Goal: Use online tool/utility: Utilize a website feature to perform a specific function

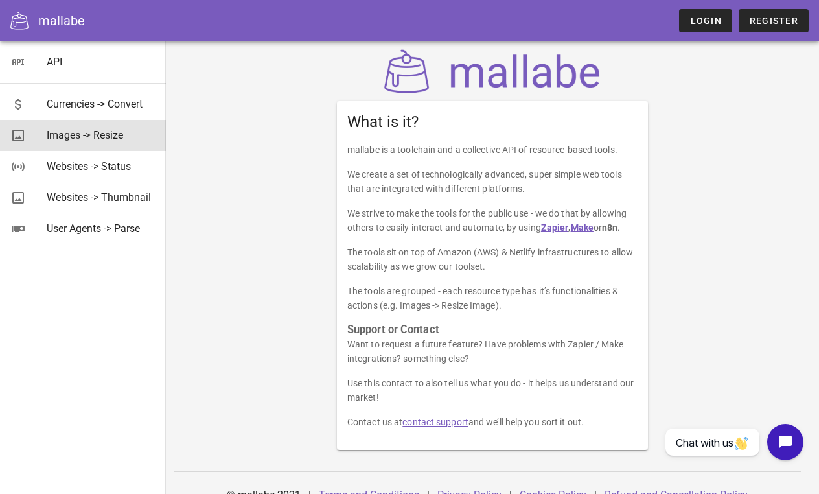
click at [116, 129] on div "Images -> Resize" at bounding box center [101, 135] width 109 height 12
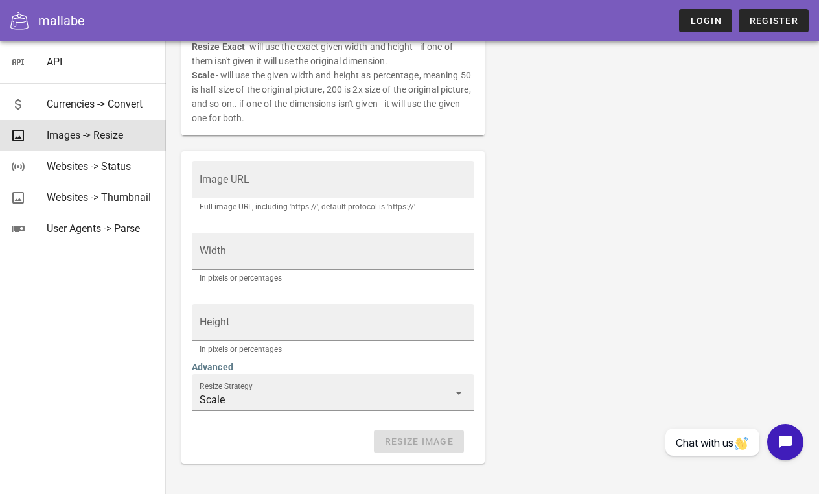
scroll to position [258, 0]
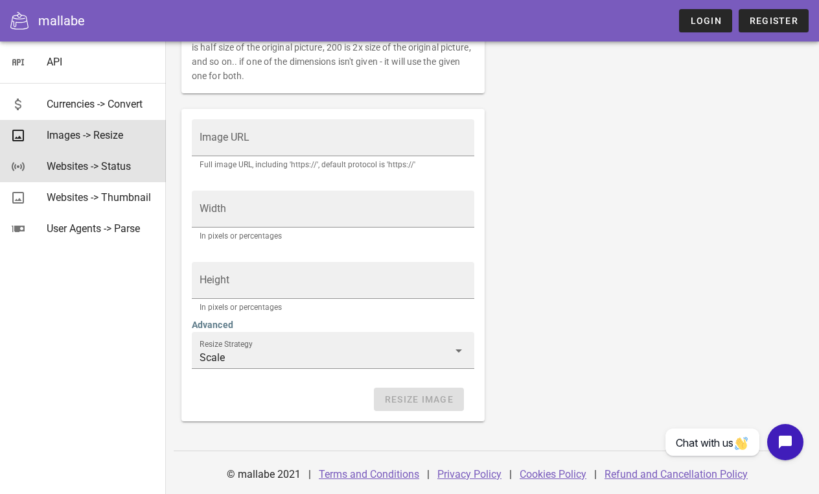
click at [92, 166] on div "Websites -> Status" at bounding box center [101, 166] width 109 height 12
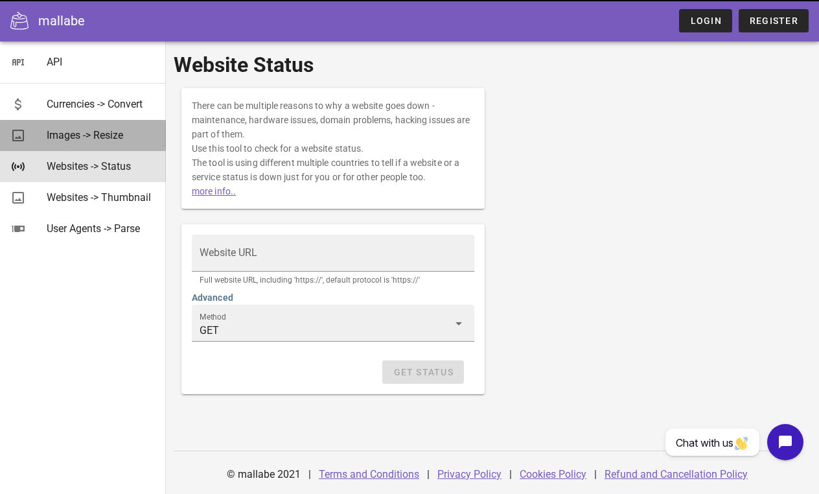
click at [92, 147] on div "Images -> Resize" at bounding box center [101, 135] width 109 height 28
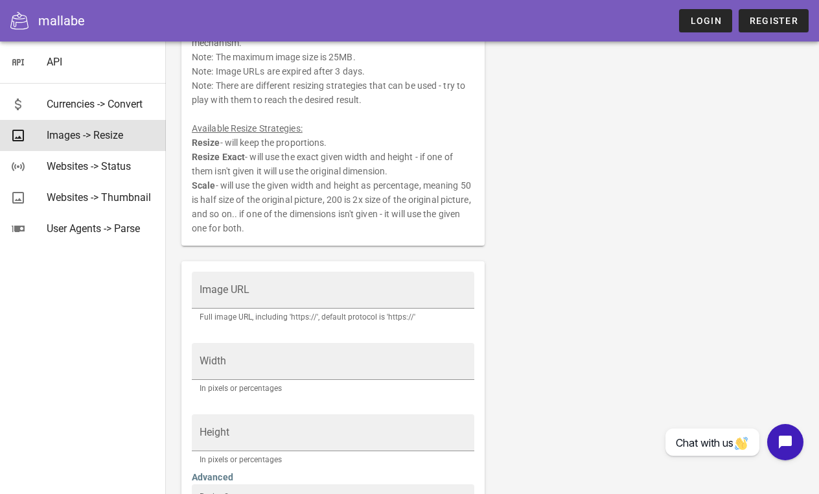
scroll to position [116, 0]
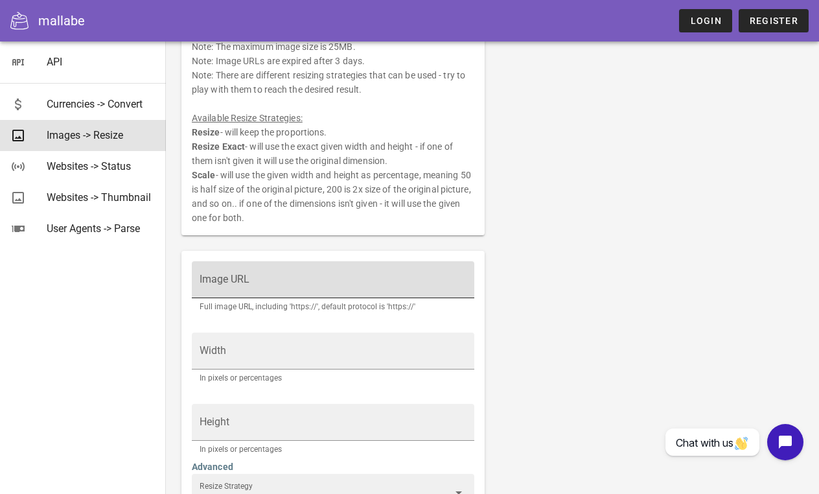
click at [268, 277] on input "Image URL" at bounding box center [333, 285] width 267 height 21
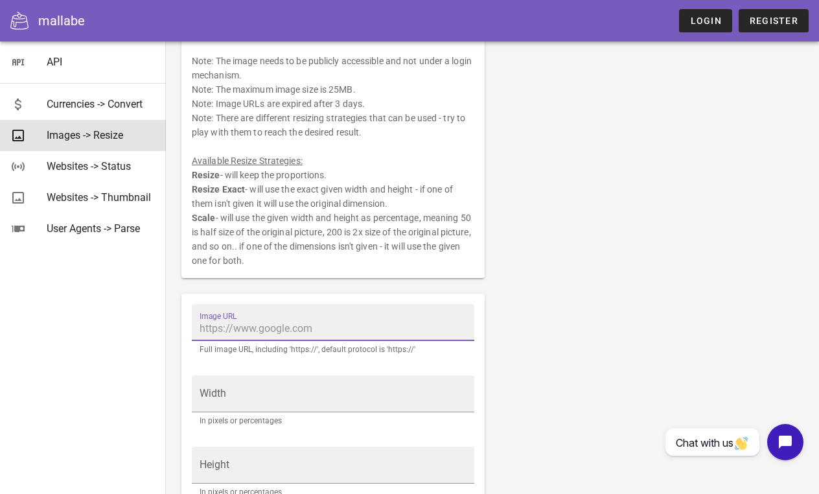
scroll to position [36, 0]
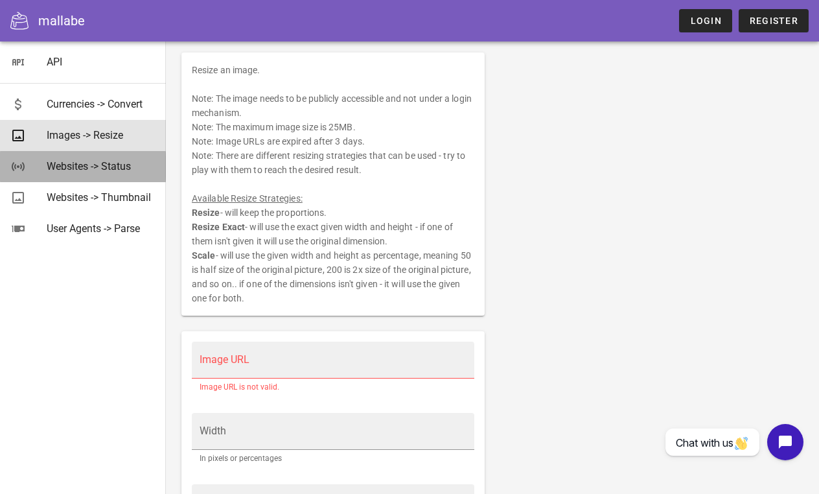
click at [98, 174] on div "Websites -> Status" at bounding box center [101, 166] width 109 height 28
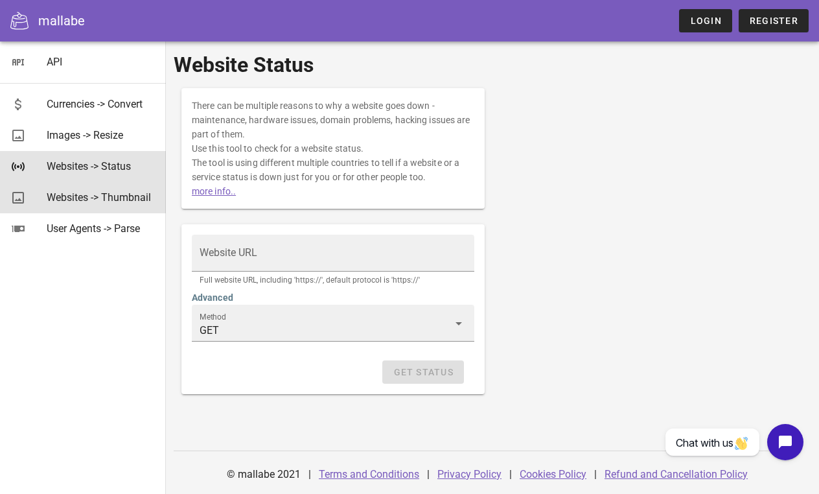
click at [97, 209] on div "Websites -> Thumbnail" at bounding box center [101, 197] width 109 height 28
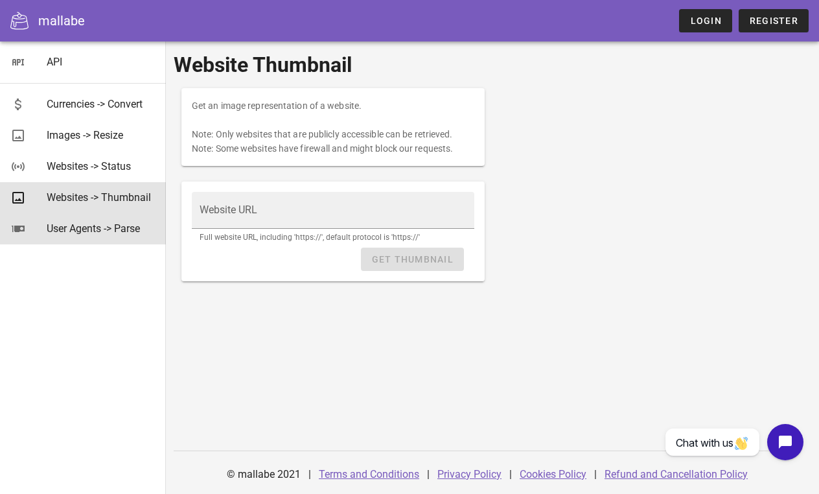
click at [97, 233] on div "User Agents -> Parse" at bounding box center [101, 228] width 109 height 12
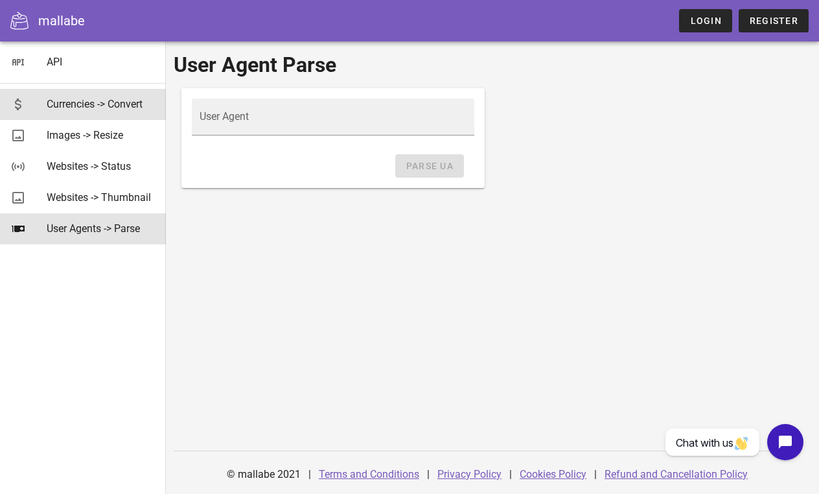
click at [86, 102] on div "Currencies -> Convert" at bounding box center [101, 104] width 109 height 12
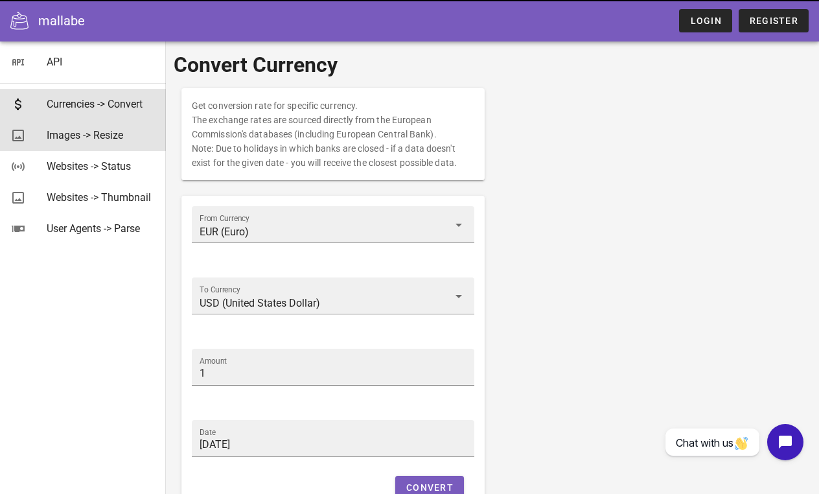
click at [86, 139] on div "Images -> Resize" at bounding box center [101, 135] width 109 height 12
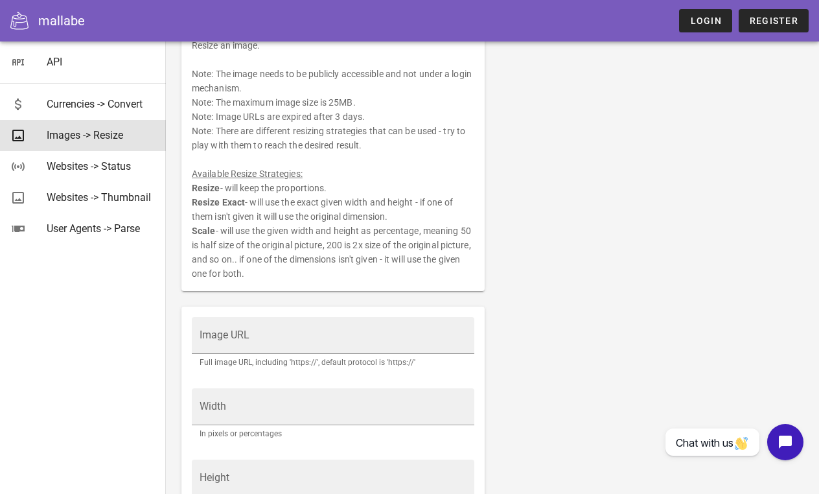
scroll to position [122, 0]
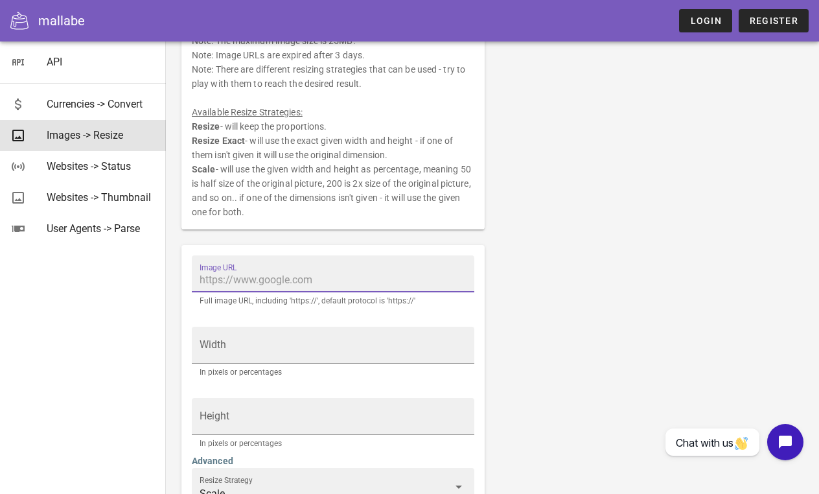
click at [363, 283] on input "Image URL" at bounding box center [333, 280] width 267 height 21
paste input "[URL][DOMAIN_NAME]"
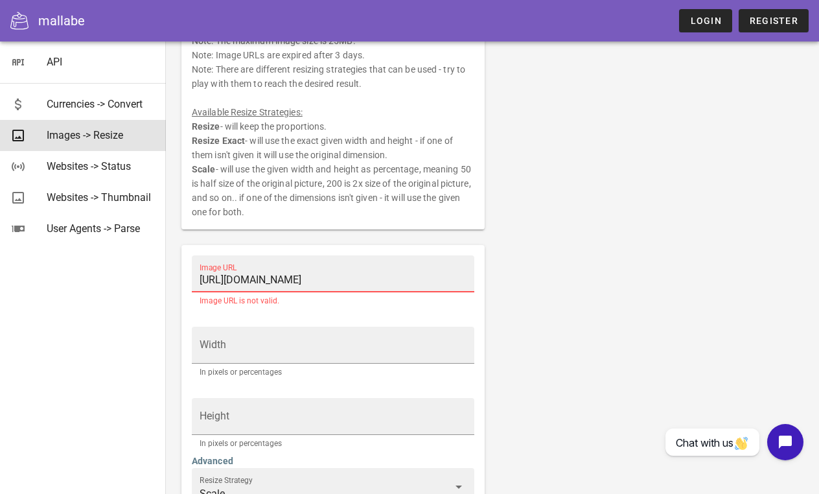
scroll to position [0, 155]
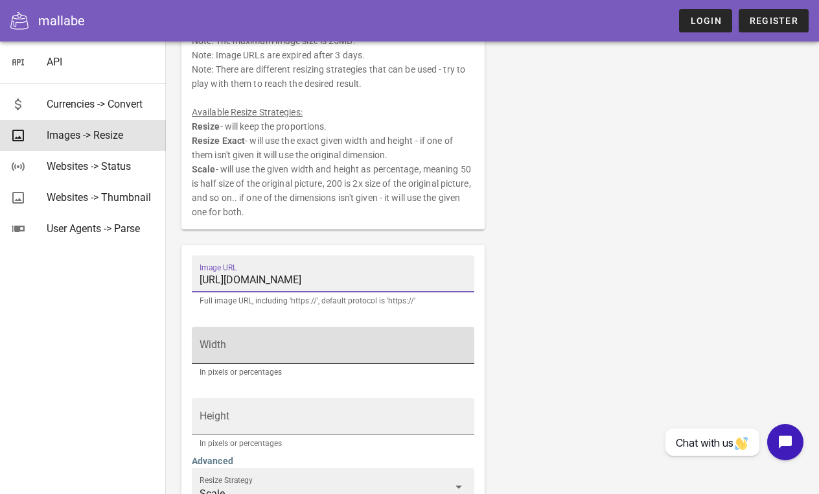
type input "[URL][DOMAIN_NAME]"
click at [361, 347] on input "Width" at bounding box center [333, 351] width 267 height 21
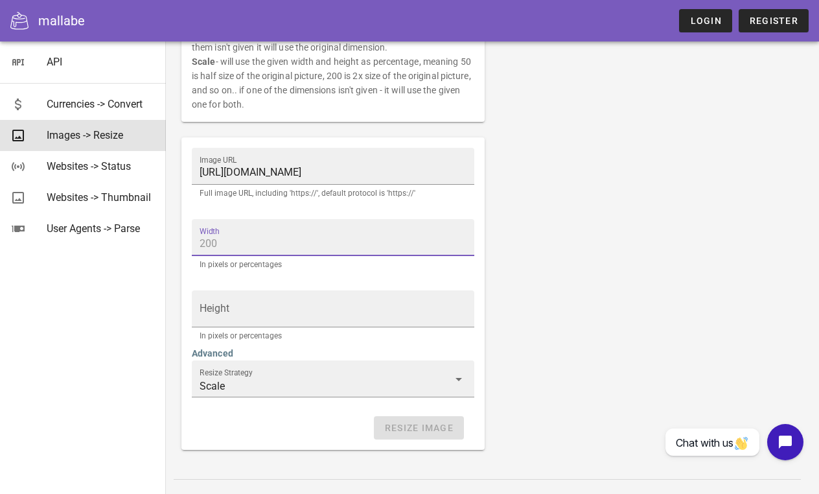
scroll to position [231, 0]
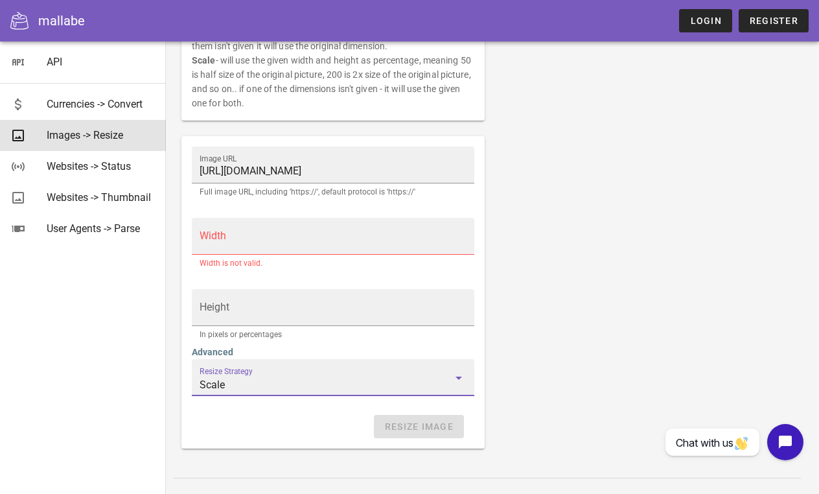
click at [363, 374] on input "Scale" at bounding box center [324, 384] width 249 height 21
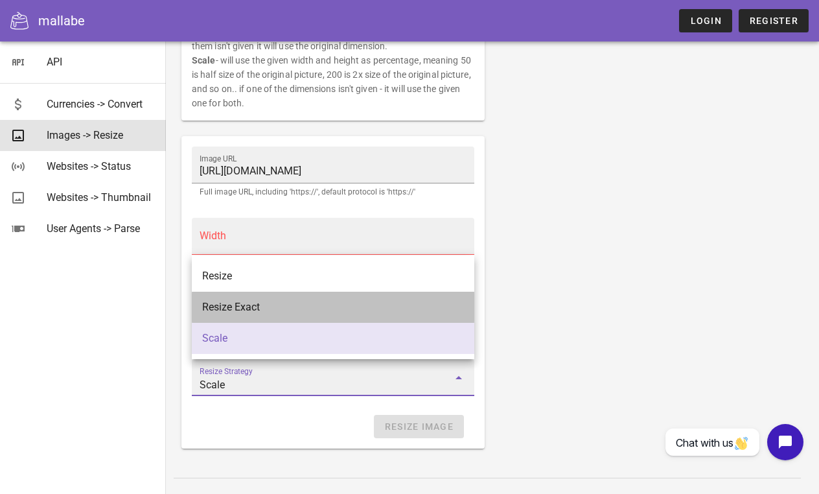
click at [345, 320] on div "Resize Exact" at bounding box center [333, 307] width 262 height 28
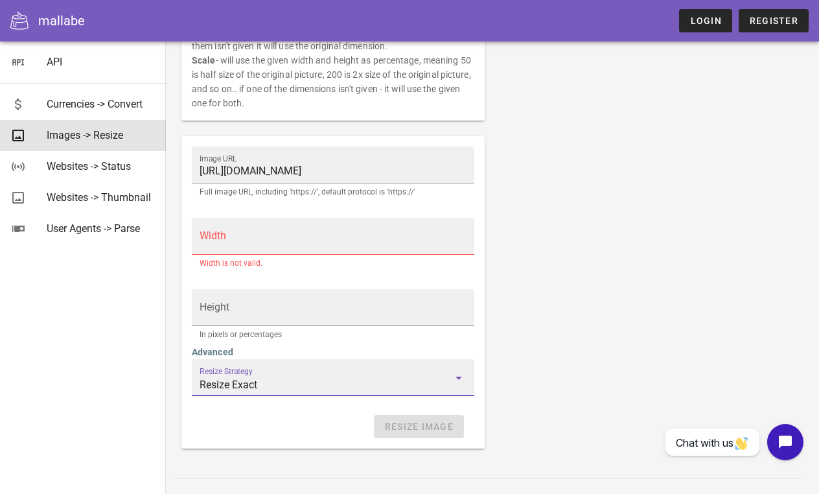
click at [332, 363] on div "Resize Strategy Resize Exact" at bounding box center [333, 377] width 267 height 36
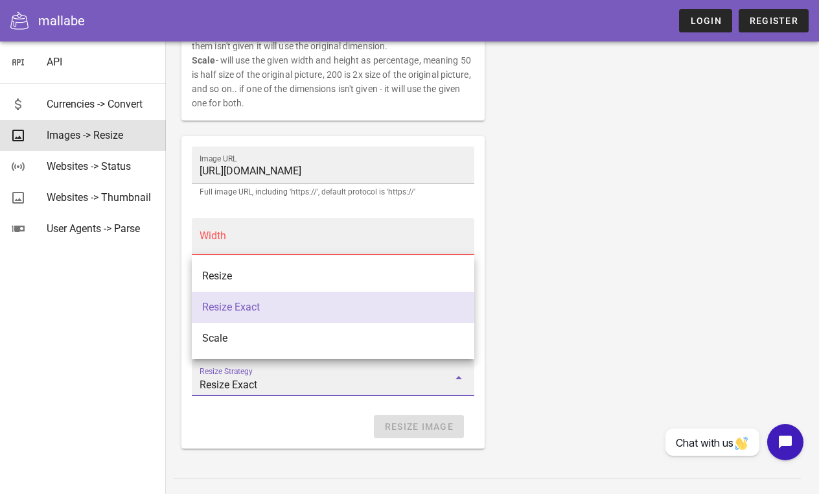
click at [328, 306] on div "Resize Exact" at bounding box center [333, 307] width 262 height 12
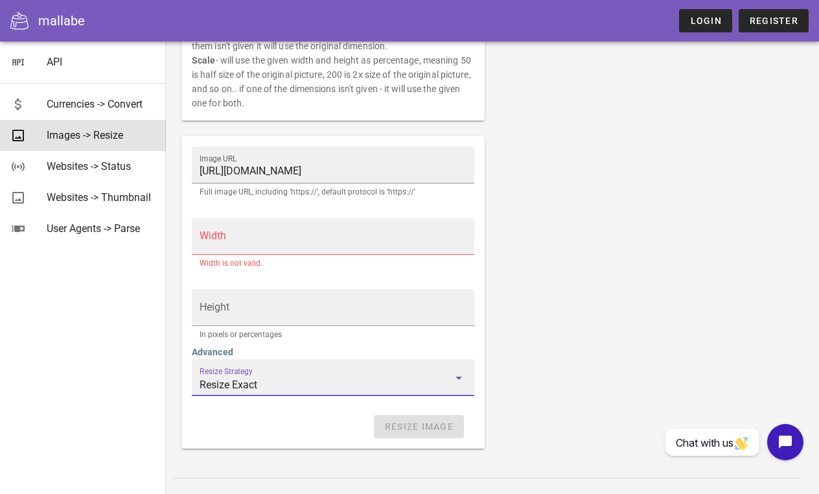
click at [314, 380] on input "Resize Exact" at bounding box center [324, 384] width 249 height 21
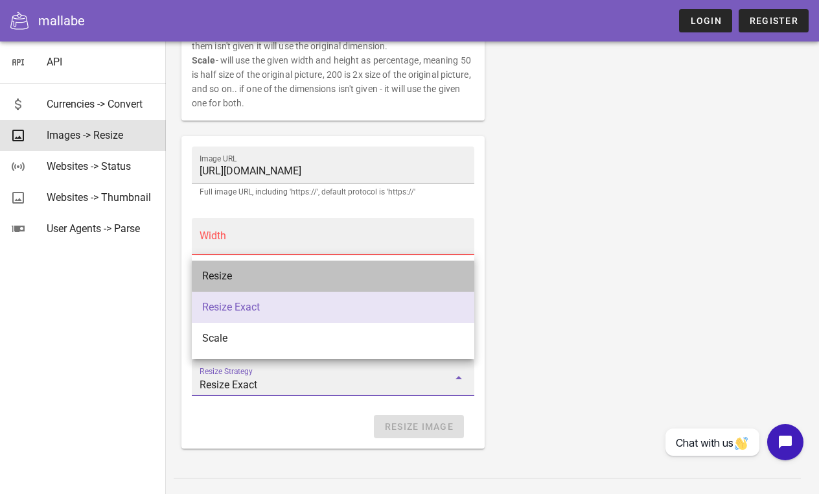
click at [319, 278] on div "Resize" at bounding box center [333, 276] width 262 height 12
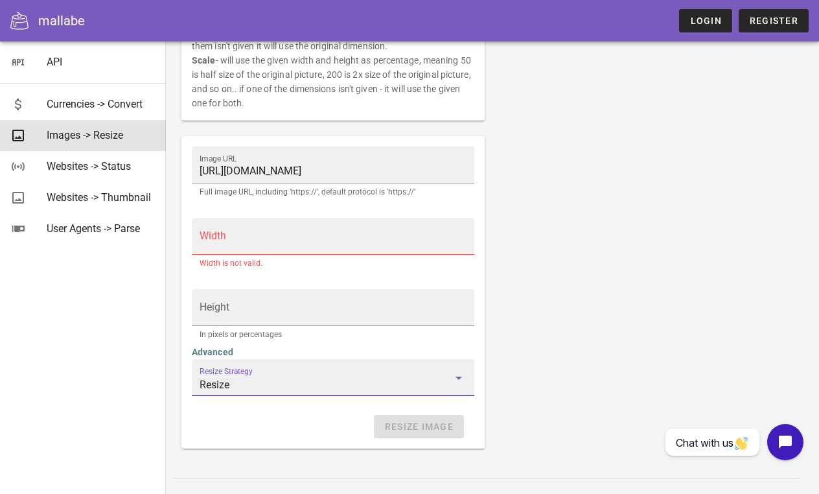
click at [299, 229] on div "Width" at bounding box center [333, 236] width 267 height 36
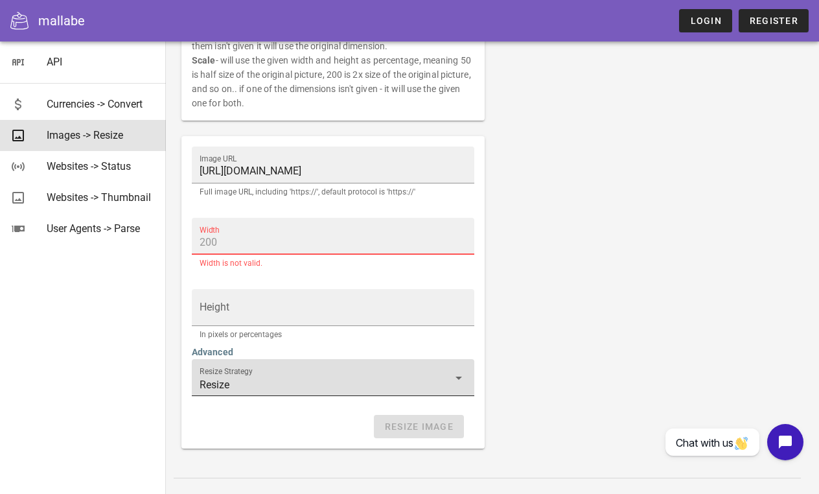
click at [313, 380] on input "Resize" at bounding box center [324, 384] width 249 height 21
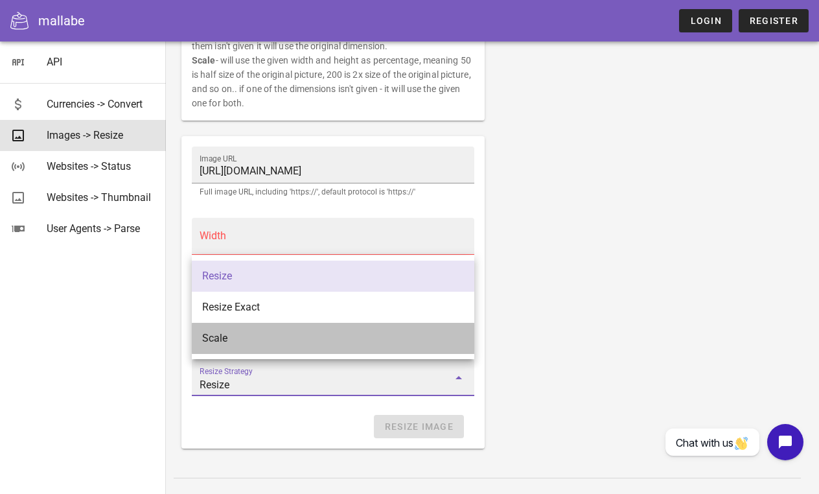
click at [312, 341] on div "Scale" at bounding box center [333, 338] width 262 height 12
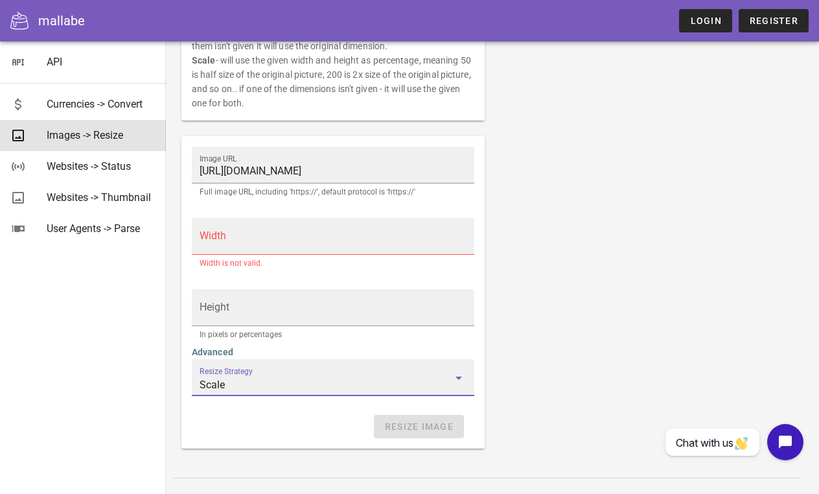
click at [286, 380] on input "Scale" at bounding box center [324, 384] width 249 height 21
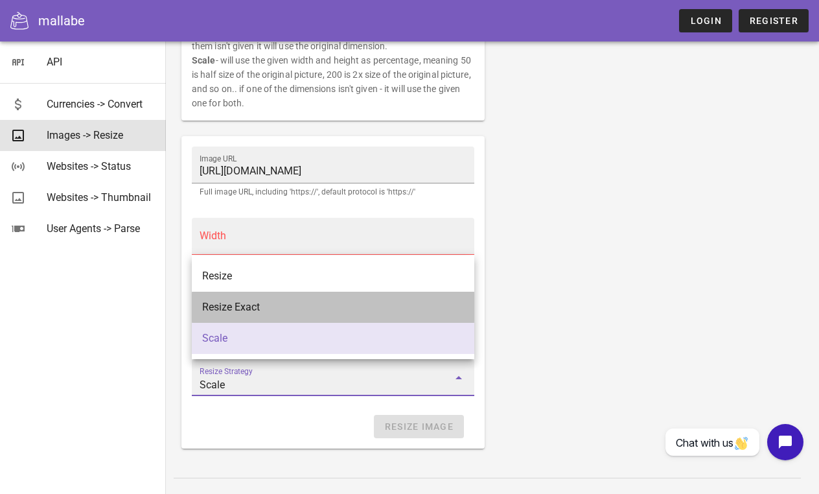
click at [290, 305] on div "Resize Exact" at bounding box center [333, 307] width 262 height 12
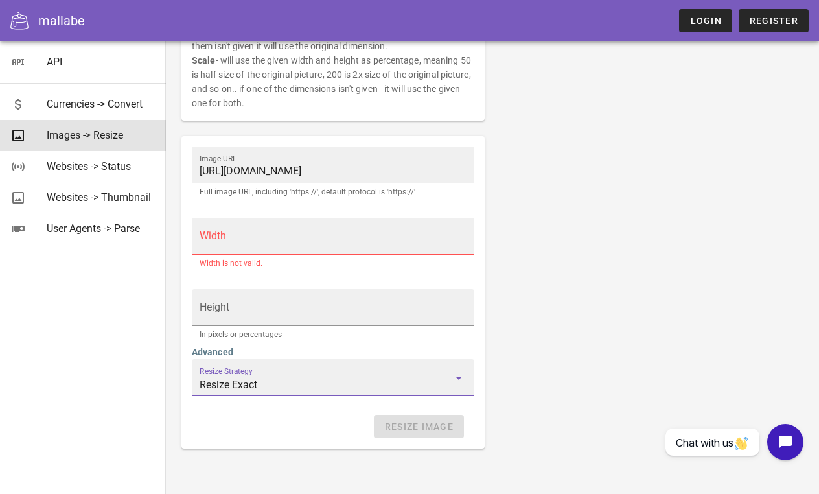
click at [279, 385] on input "Resize Exact" at bounding box center [324, 384] width 249 height 21
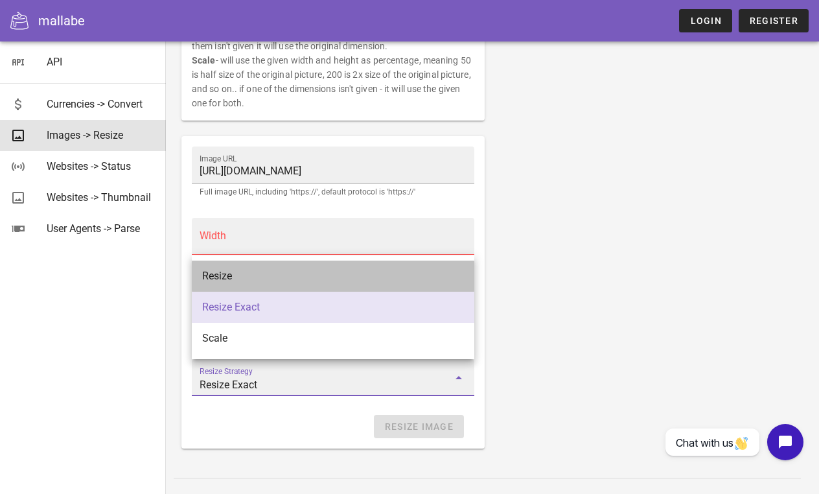
click at [288, 276] on div "Resize" at bounding box center [333, 276] width 262 height 12
type input "Resize"
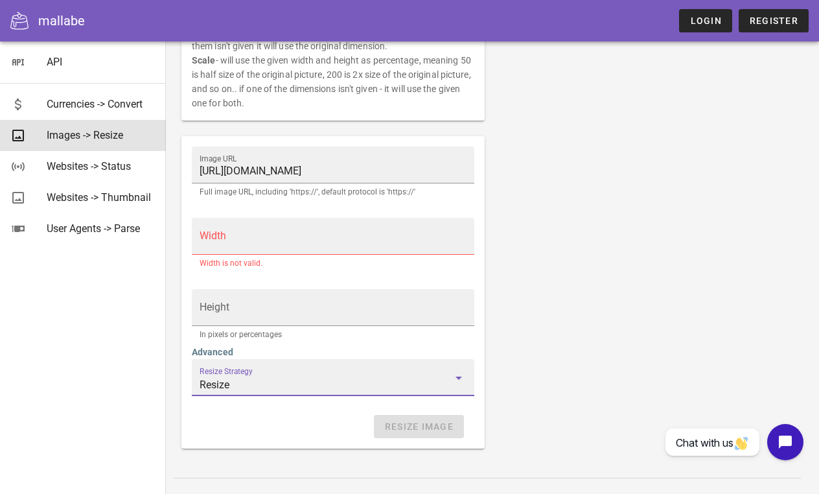
scroll to position [205, 0]
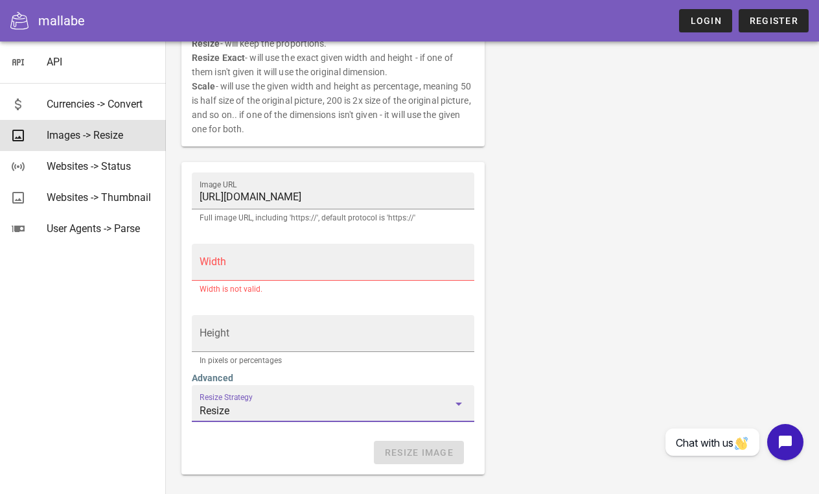
click at [338, 262] on input "Width" at bounding box center [333, 268] width 267 height 21
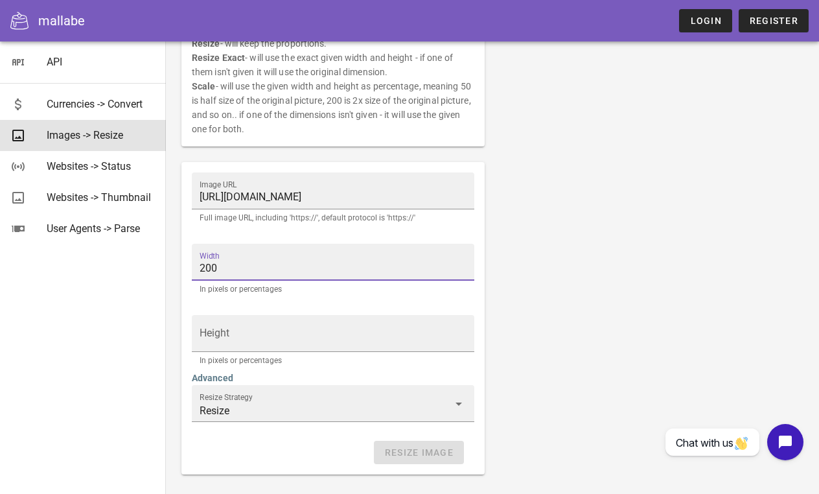
type input "200"
click at [520, 351] on div "Resize an image. Note: The image needs to be publicly accessible and not under …" at bounding box center [493, 179] width 638 height 606
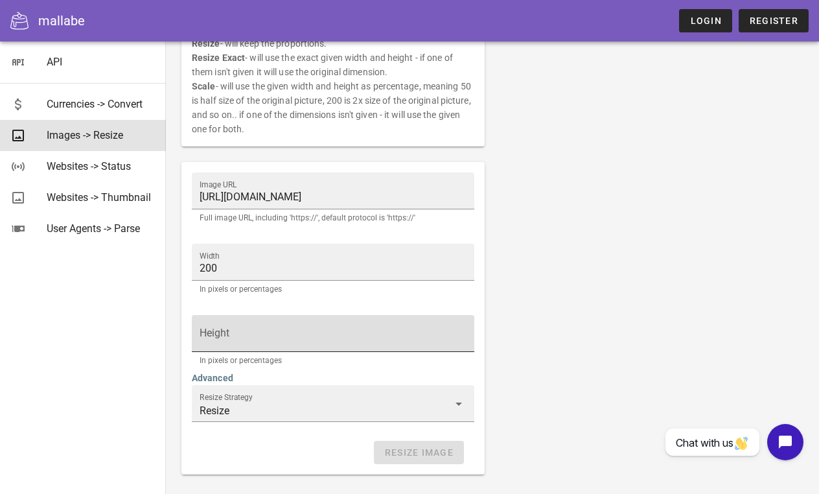
click at [360, 322] on div "Height" at bounding box center [333, 333] width 267 height 36
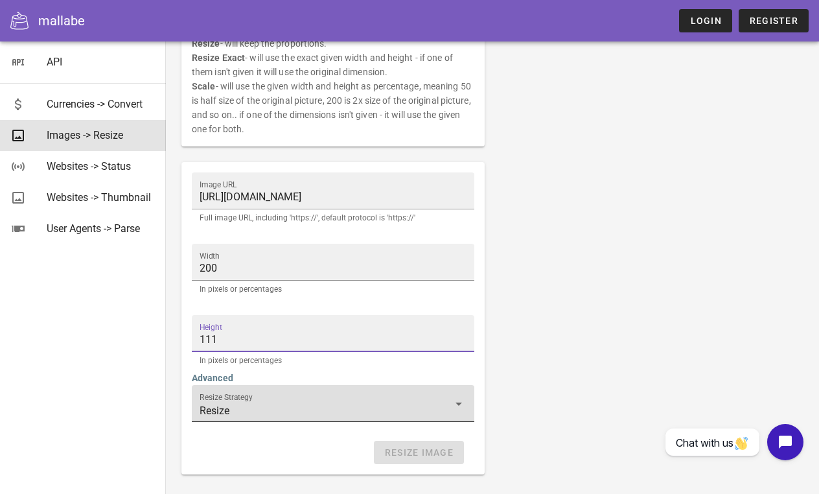
click at [425, 395] on div "Resize Strategy Resize" at bounding box center [333, 403] width 267 height 36
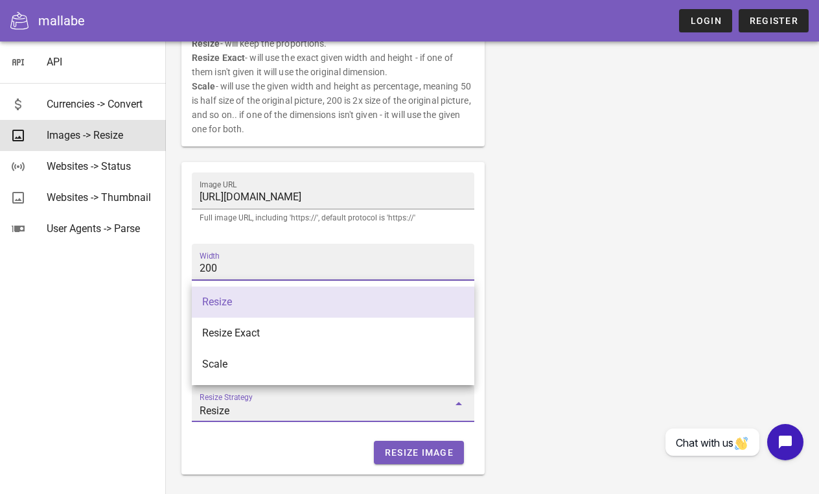
click at [267, 271] on input "200" at bounding box center [333, 268] width 267 height 21
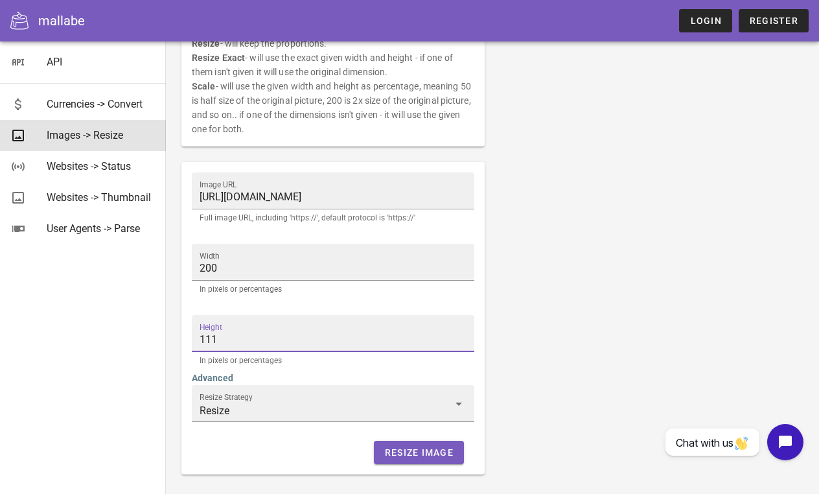
click at [247, 339] on input "111" at bounding box center [333, 339] width 267 height 21
type input "1"
type input "1000"
drag, startPoint x: 321, startPoint y: 334, endPoint x: 112, endPoint y: 293, distance: 213.3
click at [115, 295] on div "API Currencies -> Convert Images -> Resize Websites -> Status Websites -> Thumb…" at bounding box center [409, 171] width 819 height 752
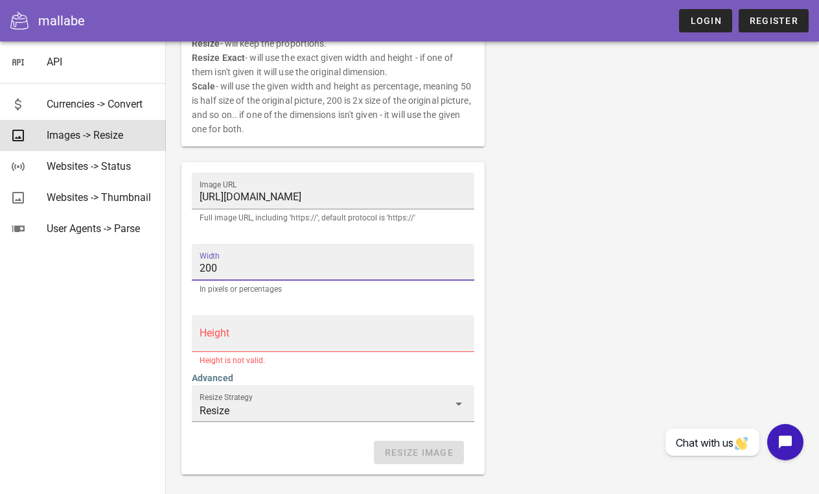
click at [236, 262] on input "200" at bounding box center [333, 268] width 267 height 21
type input "2"
click at [305, 230] on div "Image URL [URL][DOMAIN_NAME] Full image URL, including 'https://', default prot…" at bounding box center [333, 200] width 298 height 71
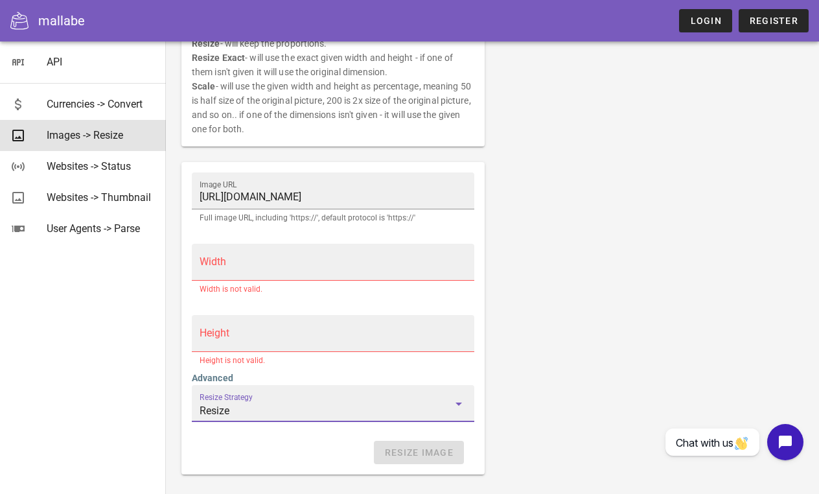
click at [284, 405] on input "Resize" at bounding box center [324, 410] width 249 height 21
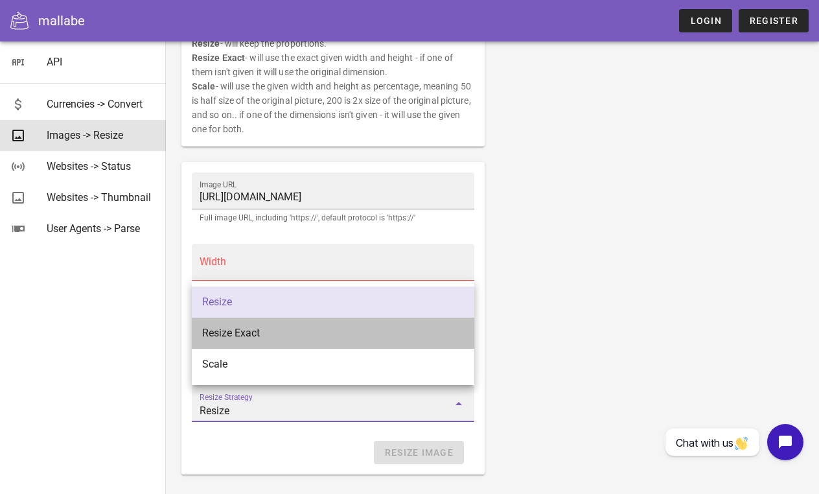
click at [264, 336] on div "Resize Exact" at bounding box center [333, 333] width 262 height 12
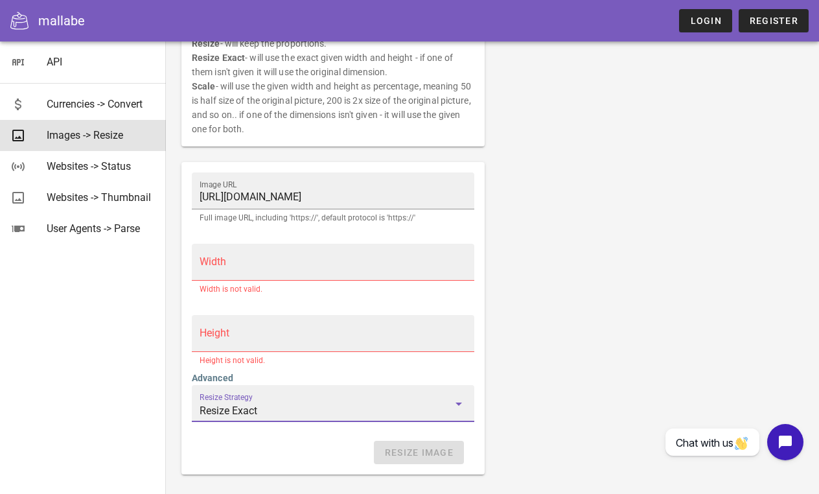
click at [270, 419] on input "Resize Exact" at bounding box center [324, 410] width 249 height 21
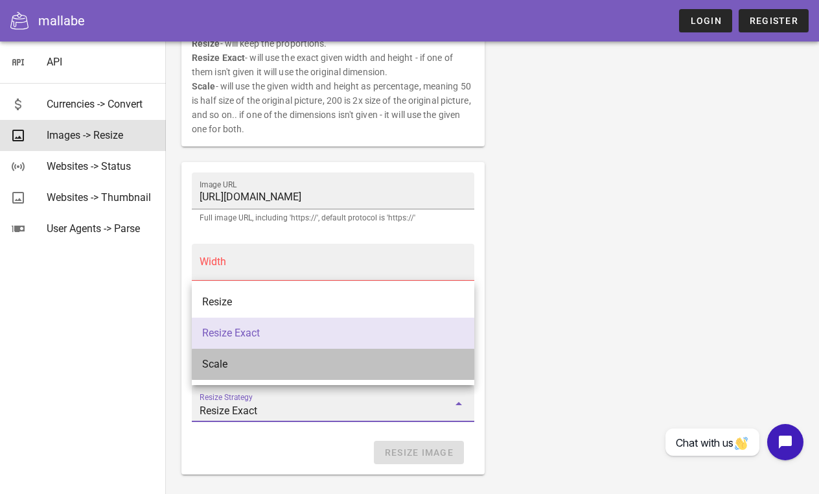
click at [266, 371] on div "Scale" at bounding box center [333, 364] width 262 height 28
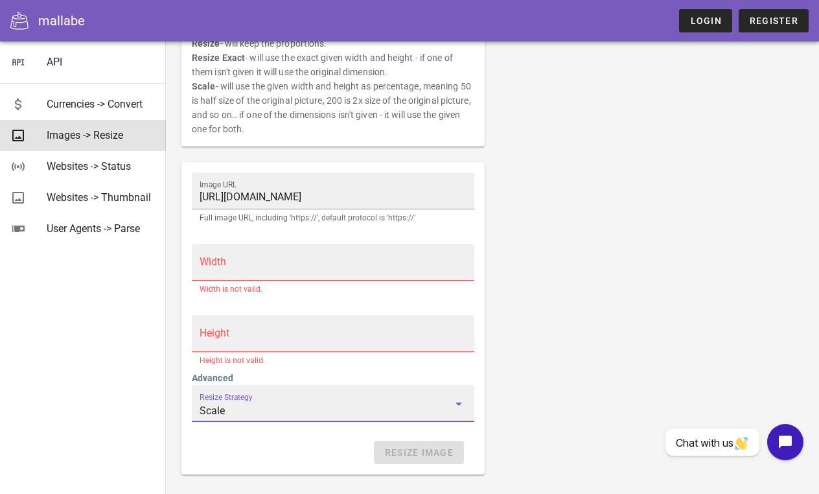
click at [265, 417] on input "Scale" at bounding box center [324, 410] width 249 height 21
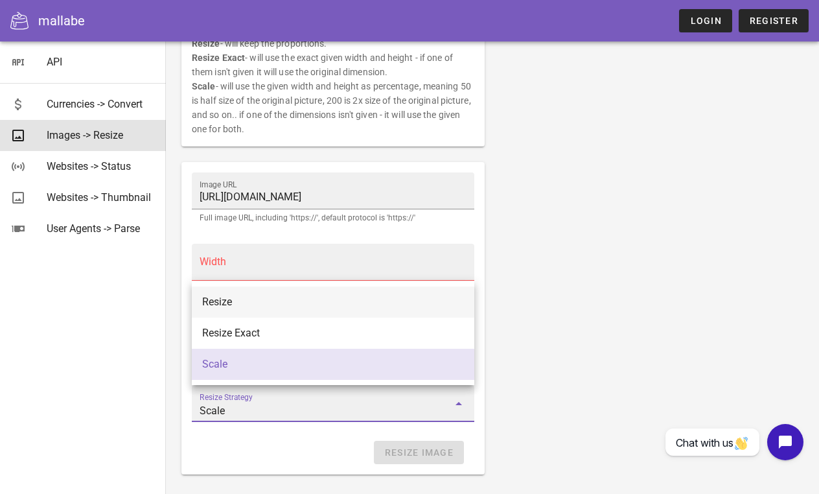
click at [262, 299] on div "Resize" at bounding box center [333, 301] width 262 height 12
type input "Resize"
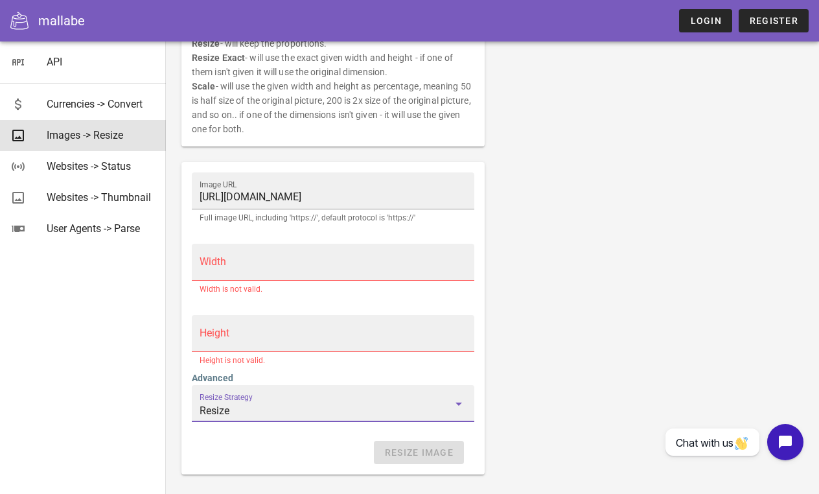
click at [235, 255] on div "Width" at bounding box center [333, 262] width 267 height 36
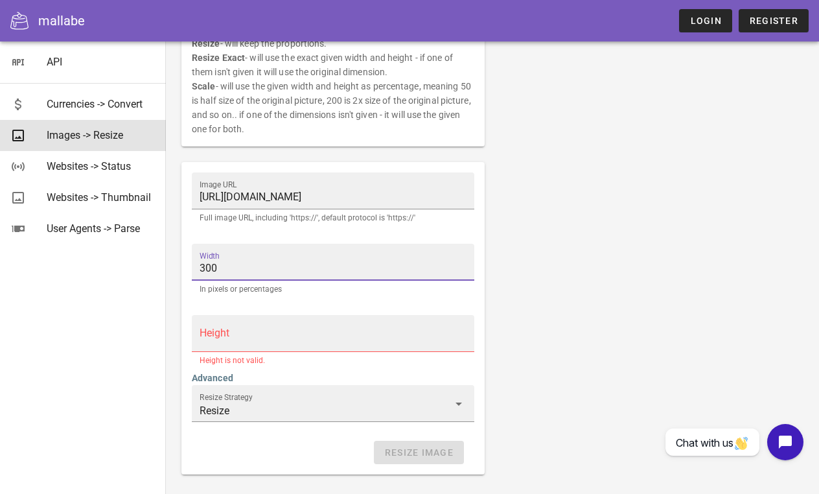
type input "300"
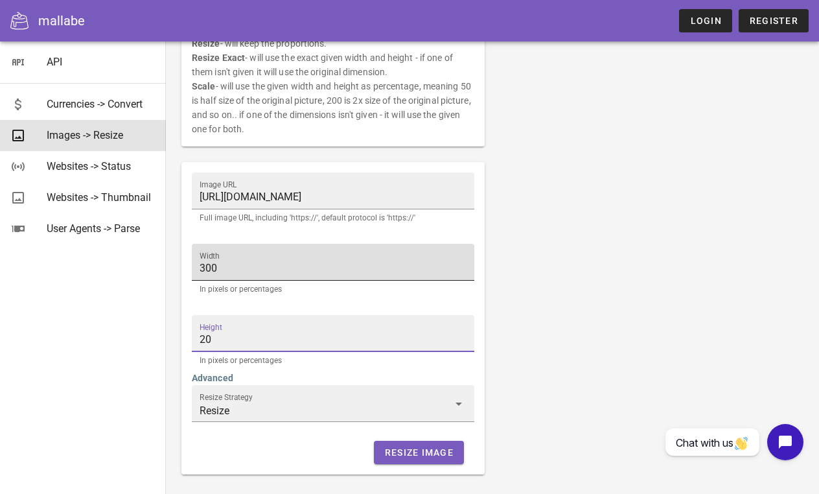
type input "2"
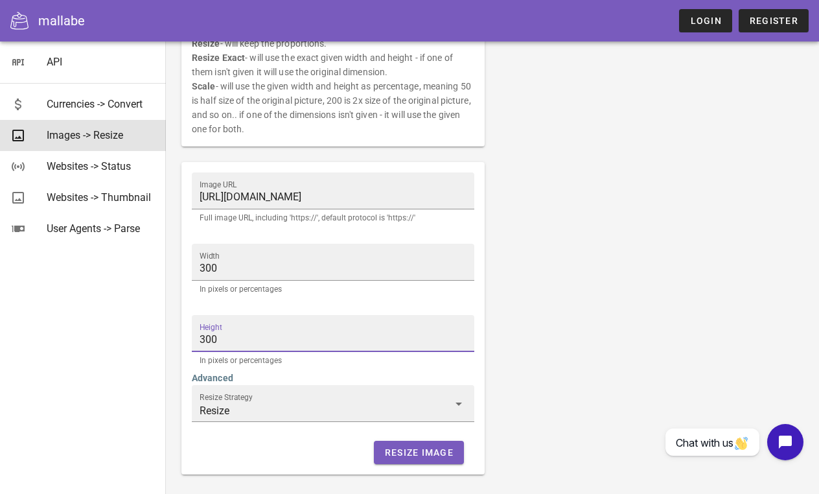
type input "300"
click at [574, 333] on div "Resize an image. Note: The image needs to be publicly accessible and not under …" at bounding box center [493, 179] width 638 height 606
click at [427, 456] on span "Resize Image" at bounding box center [418, 452] width 69 height 10
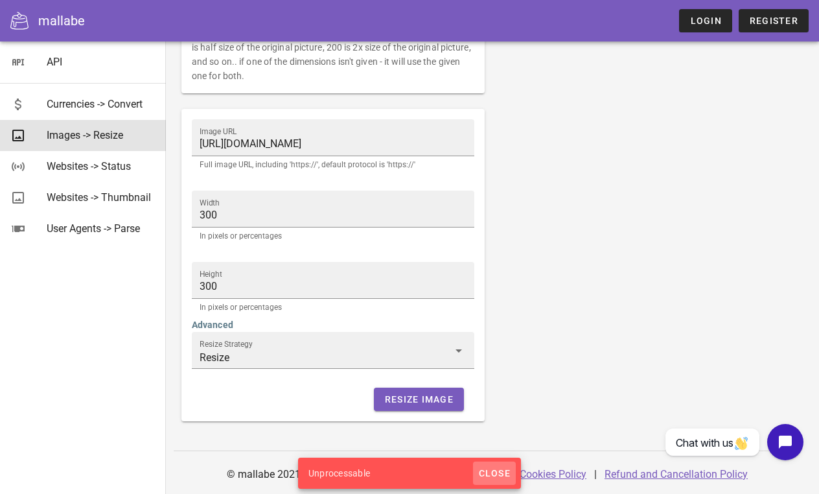
click at [499, 472] on span "Close" at bounding box center [494, 473] width 32 height 10
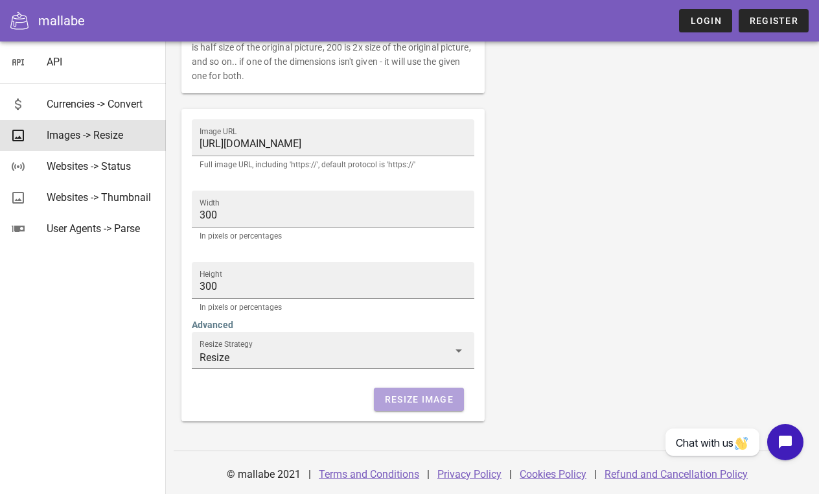
click at [443, 391] on button "Resize Image" at bounding box center [419, 398] width 90 height 23
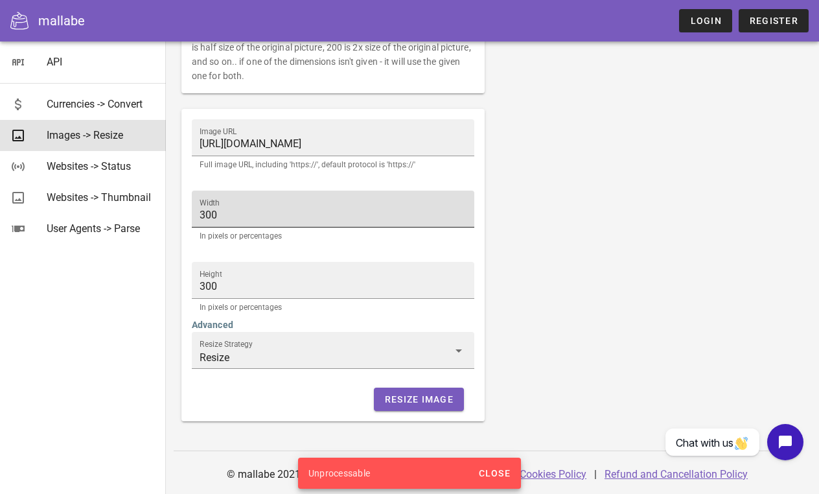
click at [265, 214] on input "300" at bounding box center [333, 215] width 267 height 21
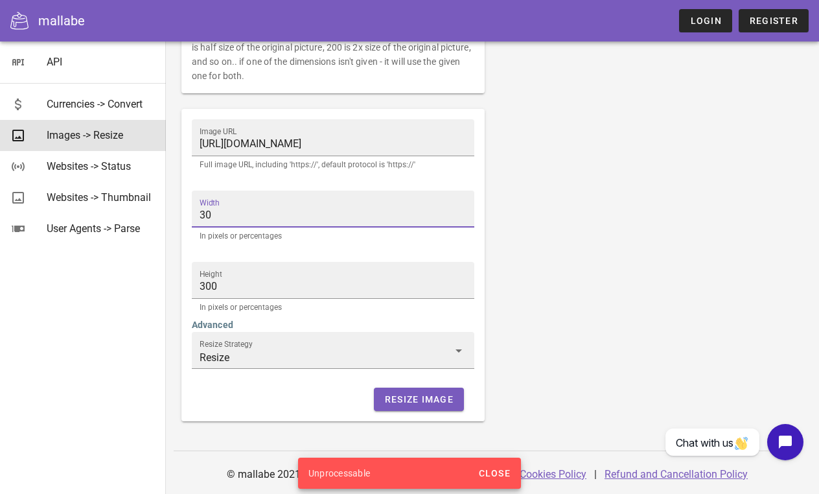
type input "3"
type input "500"
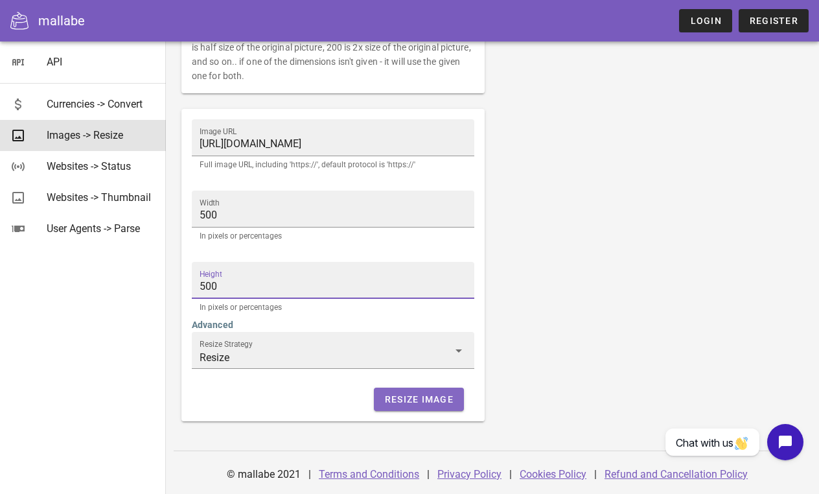
type input "500"
click at [410, 395] on span "Resize Image" at bounding box center [418, 399] width 69 height 10
